Goal: Share content

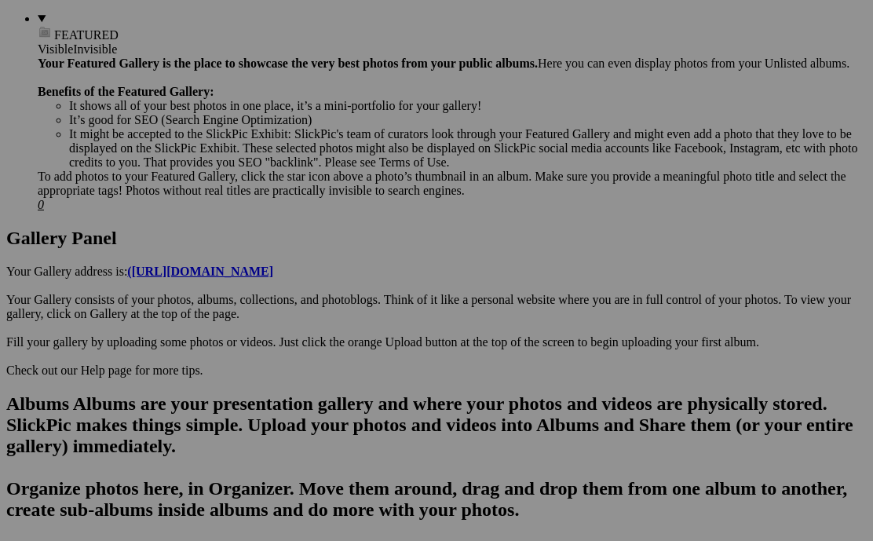
scroll to position [655, 0]
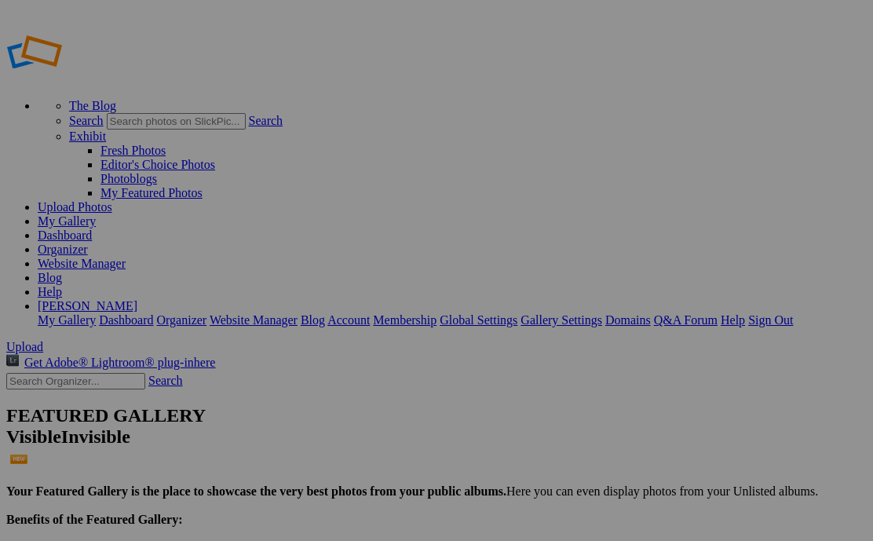
scroll to position [626, 0]
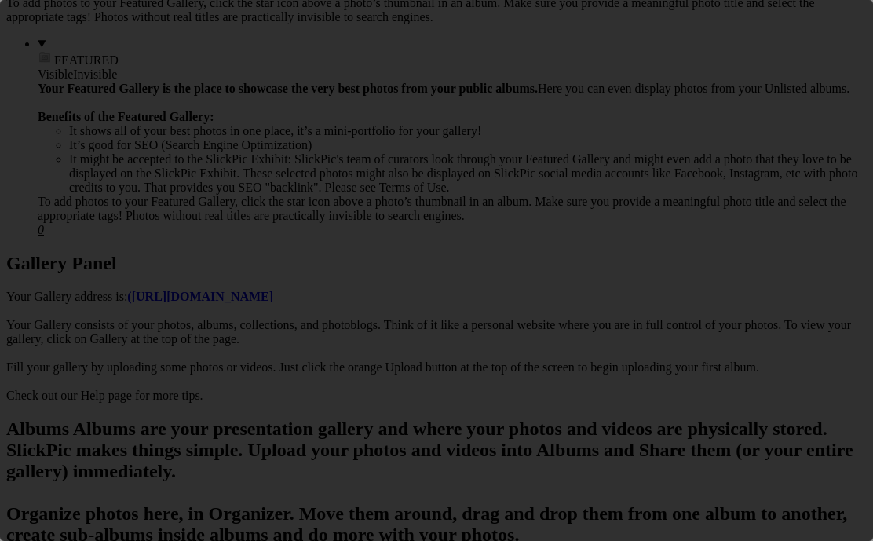
scroll to position [0, 0]
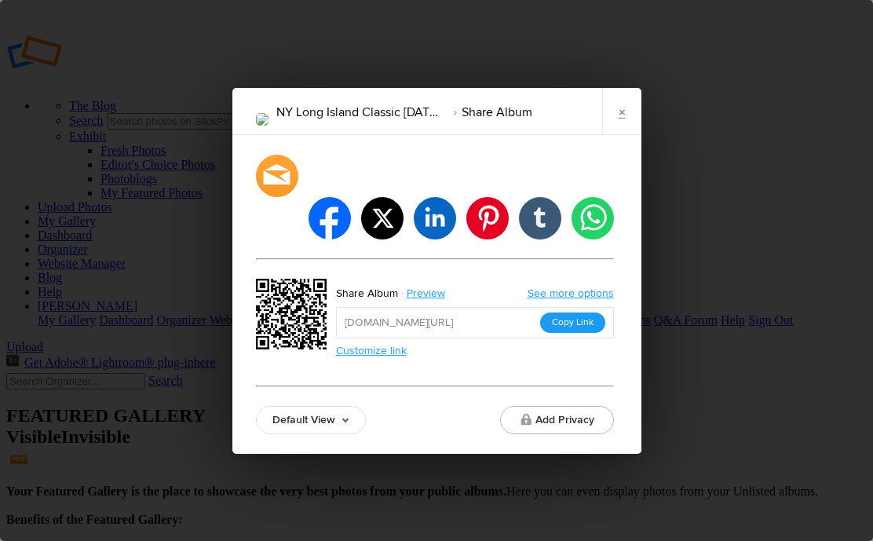
click at [559, 312] on button "Copy Link" at bounding box center [572, 322] width 65 height 20
click at [622, 133] on link "×" at bounding box center [621, 111] width 39 height 47
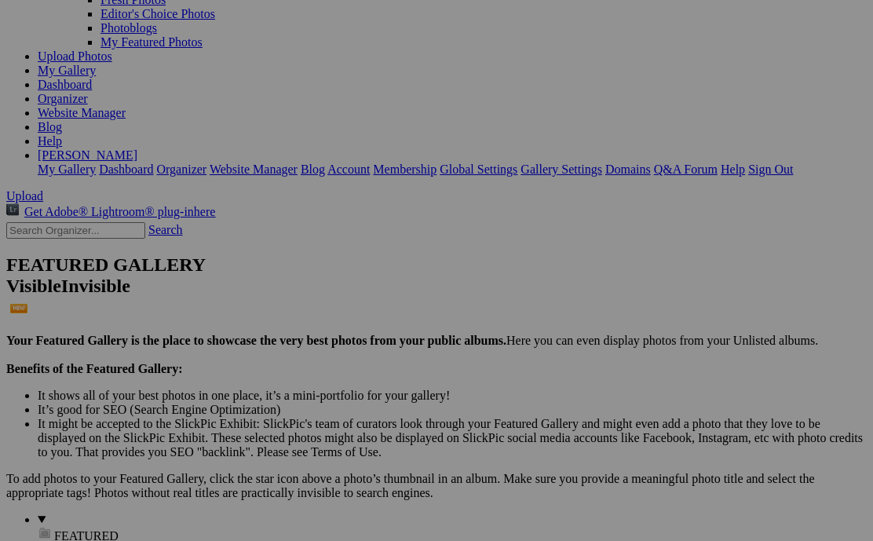
scroll to position [263, 0]
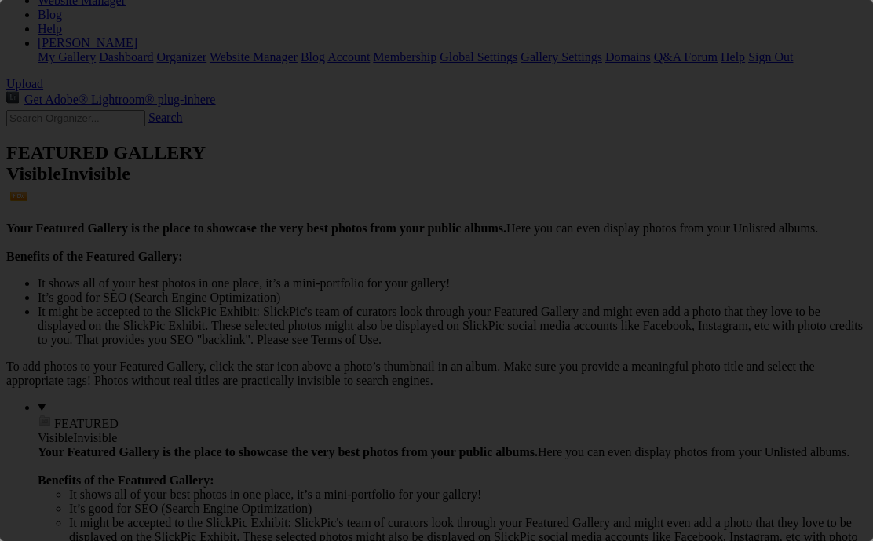
scroll to position [0, 0]
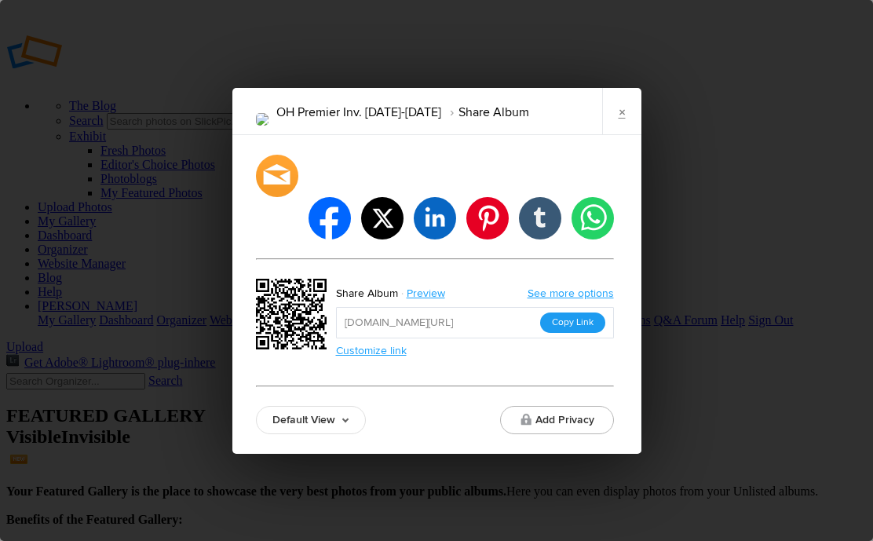
click at [584, 312] on button "Copy Link" at bounding box center [572, 322] width 65 height 20
click at [574, 312] on button "Copy Link" at bounding box center [572, 322] width 65 height 20
